Goal: Task Accomplishment & Management: Complete application form

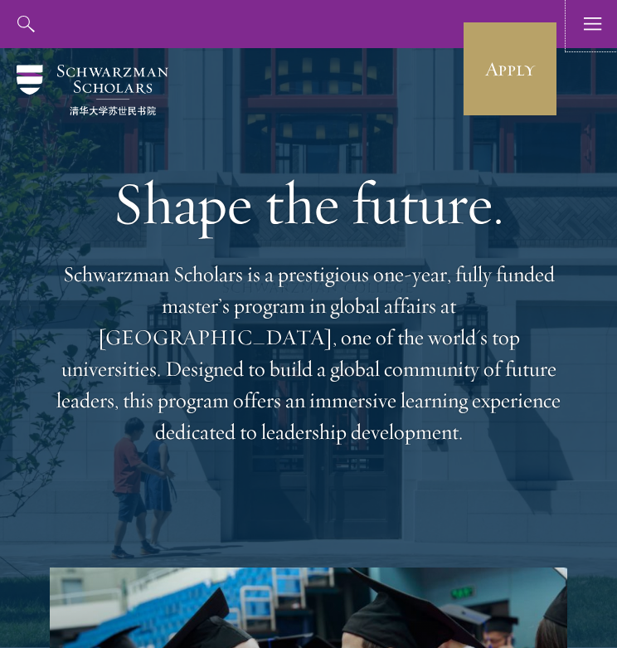
click at [594, 22] on icon "button" at bounding box center [593, 24] width 18 height 48
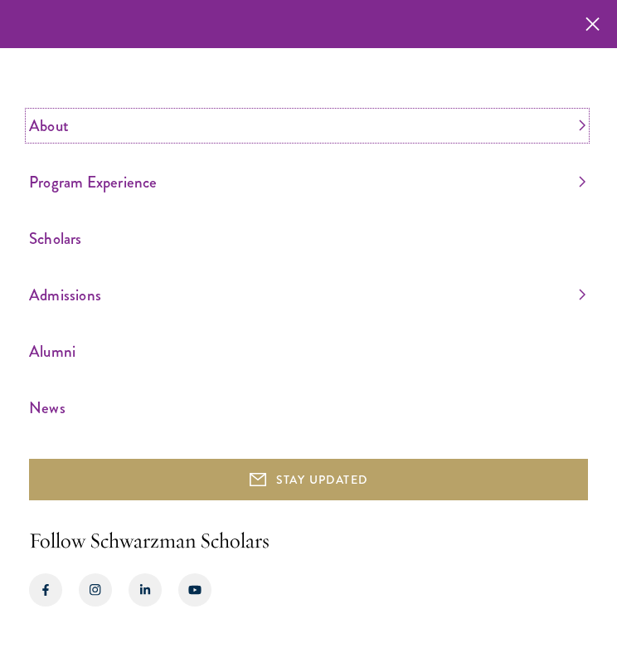
click at [66, 123] on link "About" at bounding box center [307, 125] width 557 height 27
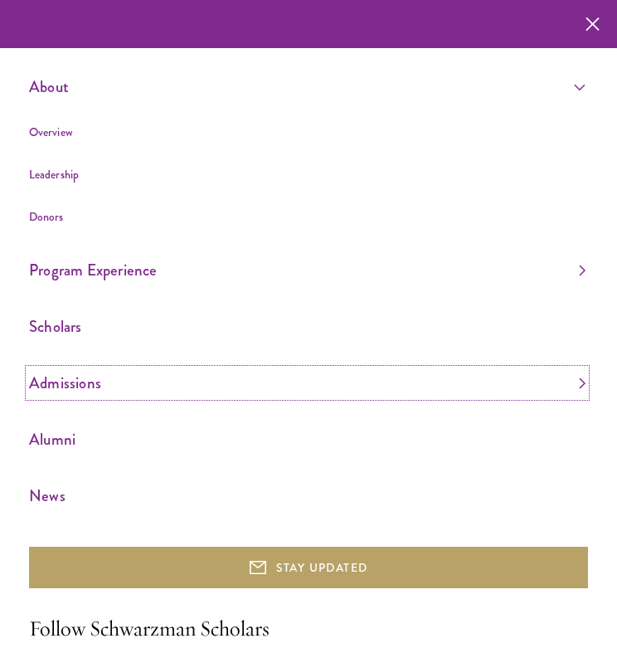
click at [64, 389] on link "Admissions" at bounding box center [307, 382] width 557 height 27
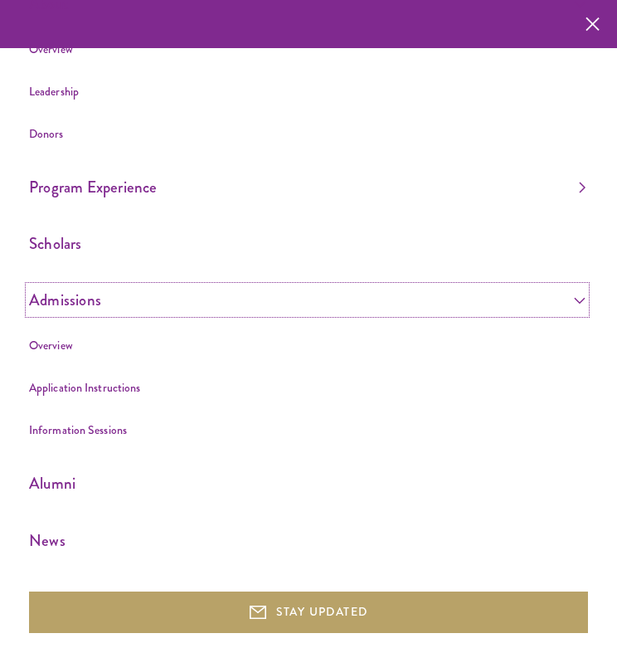
scroll to position [88, 0]
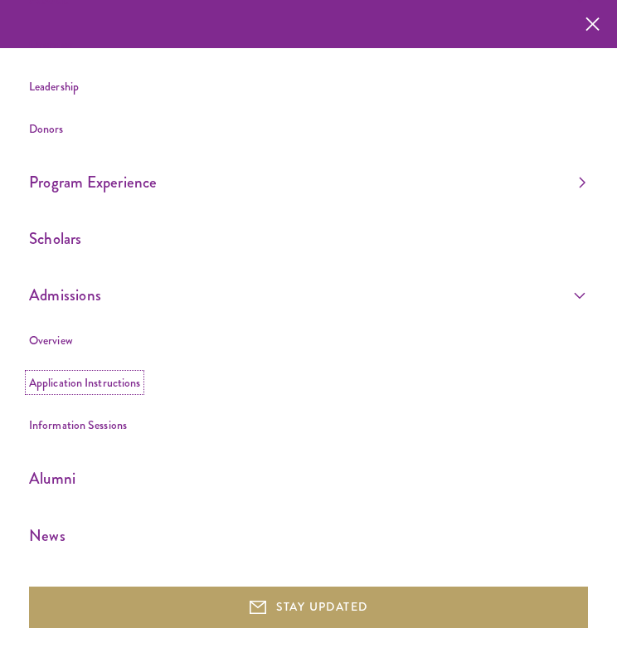
click at [110, 391] on link "Application Instructions" at bounding box center [84, 382] width 111 height 17
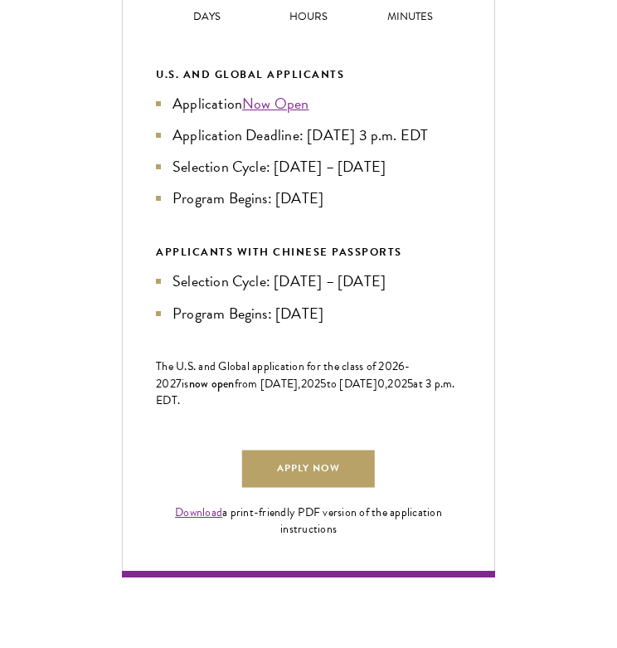
scroll to position [859, 0]
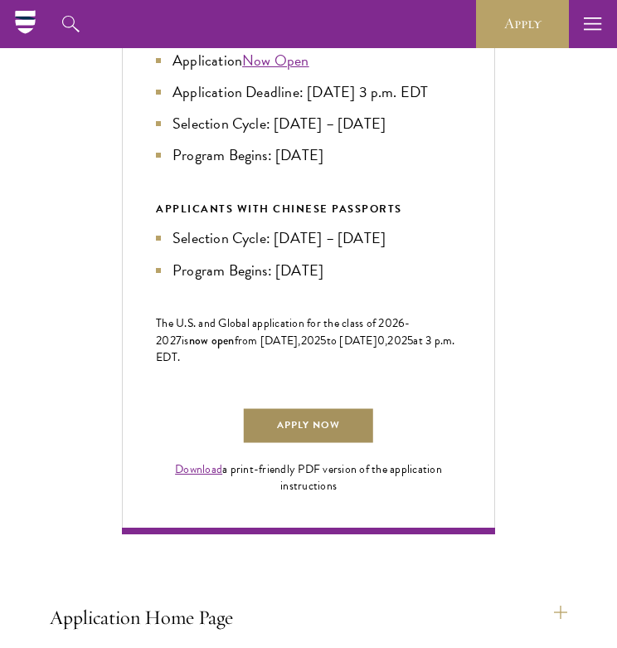
click at [288, 445] on link "Apply Now" at bounding box center [308, 425] width 133 height 37
